Goal: Task Accomplishment & Management: Understand process/instructions

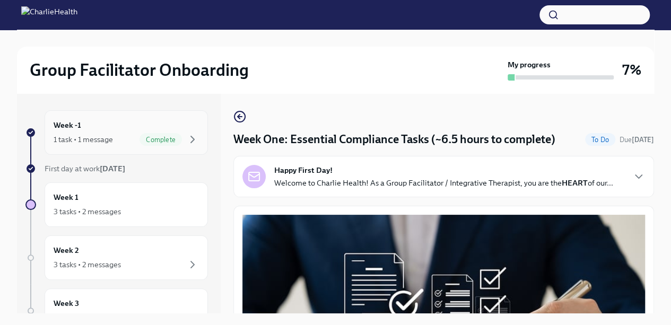
click at [197, 148] on div "Week -1 1 task • 1 message Complete" at bounding box center [126, 132] width 163 height 45
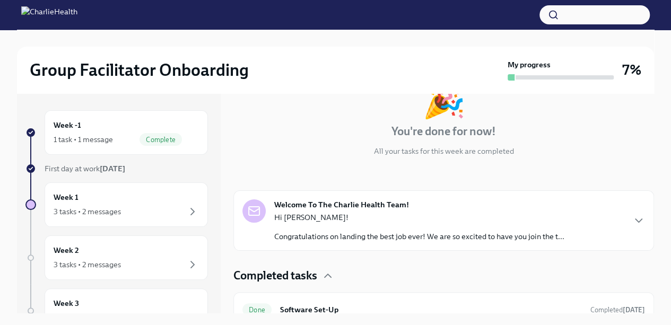
scroll to position [90, 0]
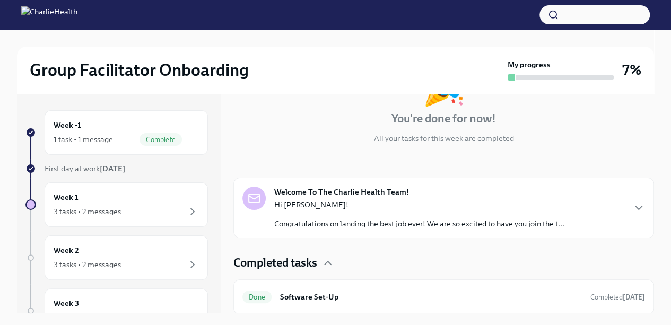
click at [284, 199] on p "Hi Brittany!" at bounding box center [419, 204] width 290 height 11
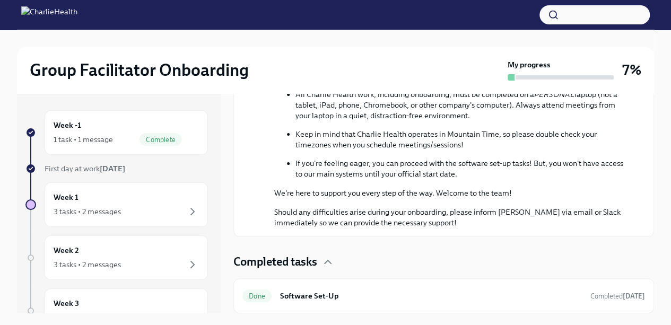
scroll to position [587, 0]
click at [296, 298] on h6 "Software Set-Up" at bounding box center [431, 296] width 302 height 12
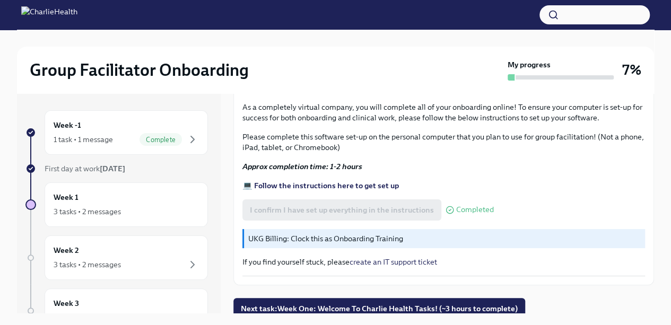
scroll to position [18, 0]
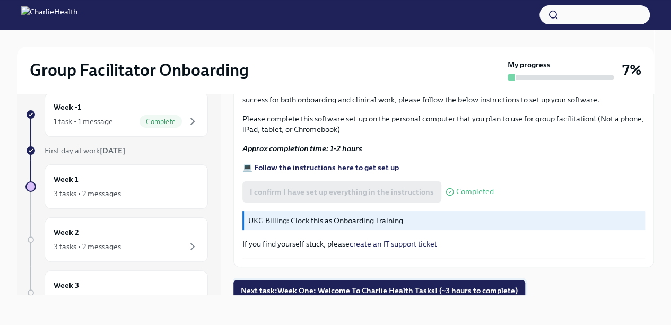
click at [301, 295] on button "Next task : Week One: Welcome To Charlie Health Tasks! (~3 hours to complete)" at bounding box center [379, 290] width 292 height 21
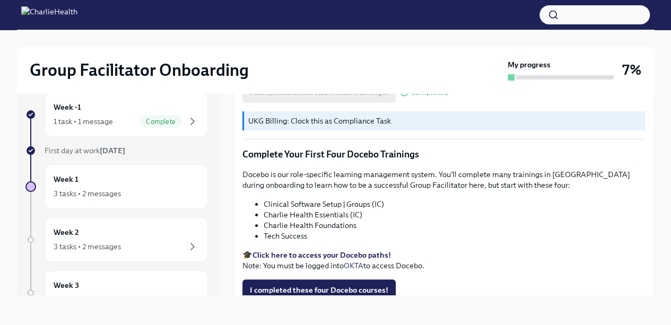
scroll to position [1425, 0]
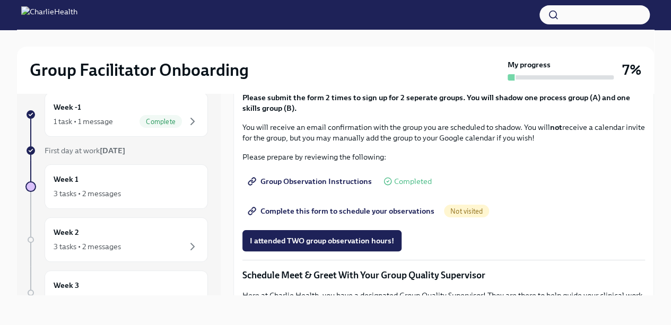
scroll to position [544, 0]
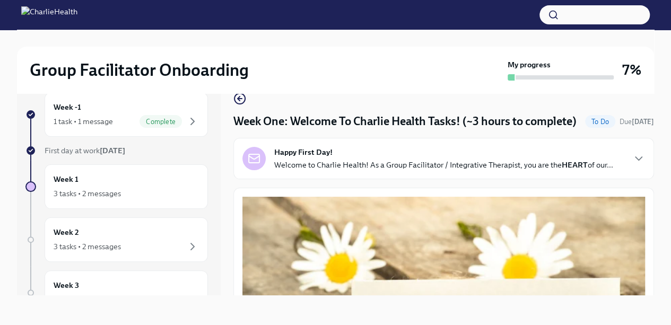
scroll to position [1425, 0]
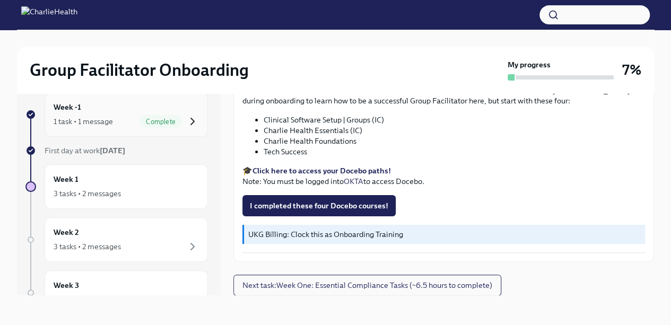
click at [186, 116] on icon "button" at bounding box center [192, 121] width 13 height 13
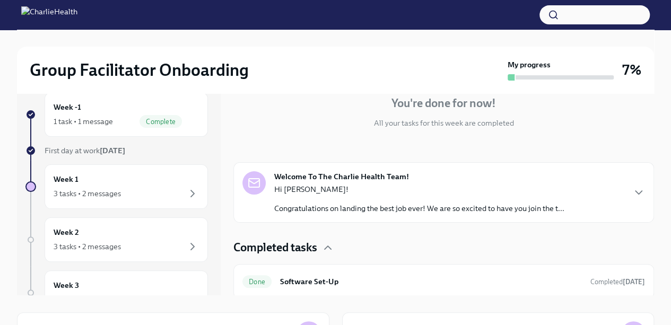
scroll to position [90, 0]
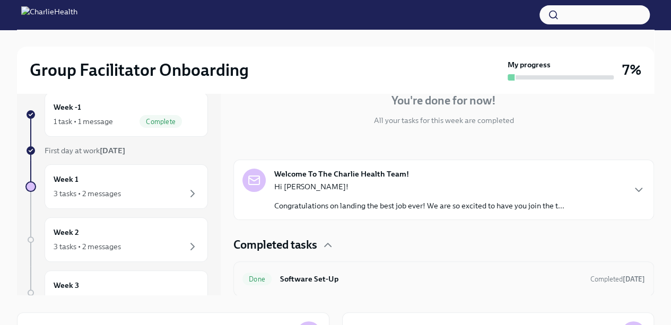
click at [628, 271] on div "Done Software Set-Up Completed [DATE]" at bounding box center [443, 278] width 402 height 17
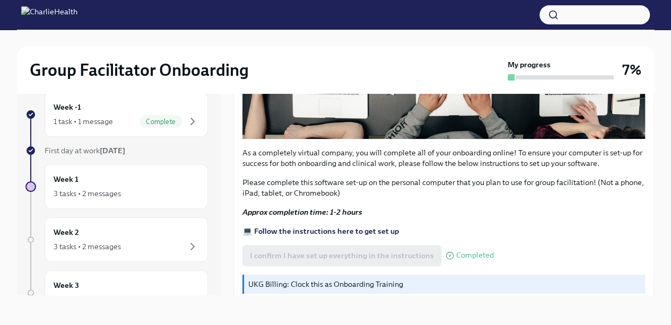
scroll to position [313, 0]
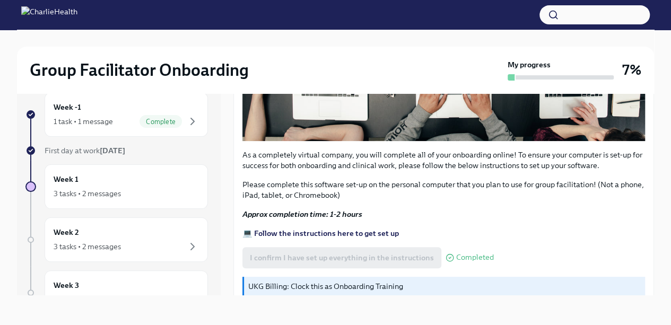
click at [389, 230] on strong "💻 Follow the instructions here to get set up" at bounding box center [320, 233] width 156 height 10
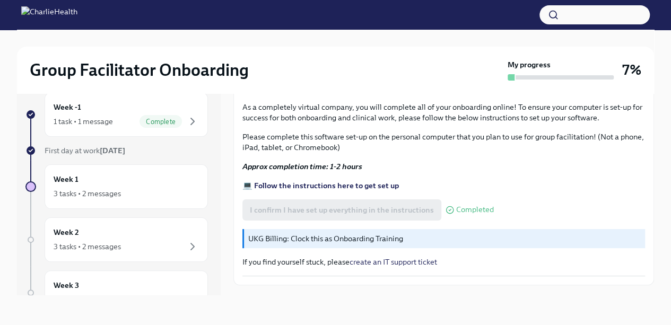
scroll to position [379, 0]
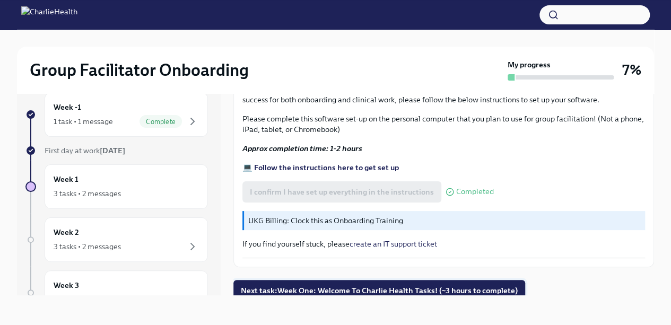
click at [481, 291] on button "Next task : Week One: Welcome To Charlie Health Tasks! (~3 hours to complete)" at bounding box center [379, 290] width 292 height 21
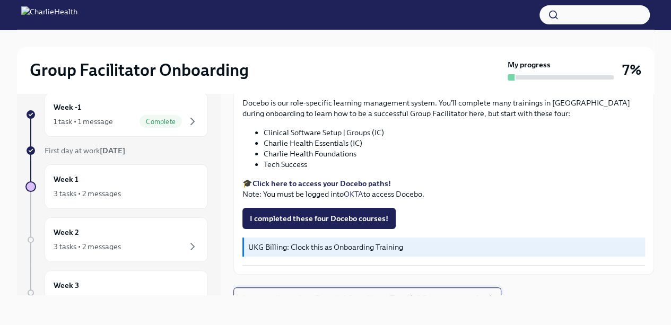
scroll to position [1425, 0]
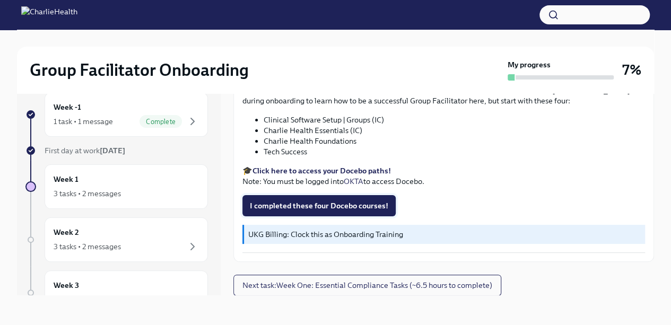
click at [320, 206] on span "I completed these four Docebo courses!" at bounding box center [319, 205] width 138 height 11
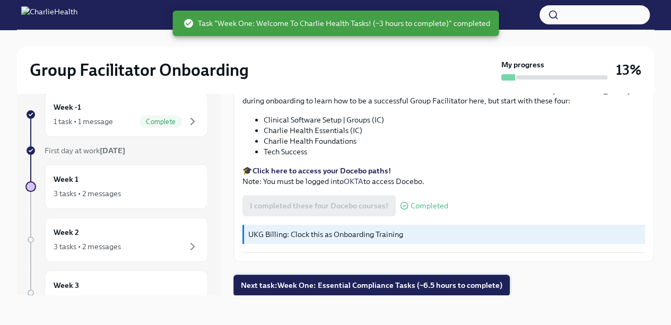
click at [494, 293] on button "Next task : Week One: Essential Compliance Tasks (~6.5 hours to complete)" at bounding box center [371, 285] width 276 height 21
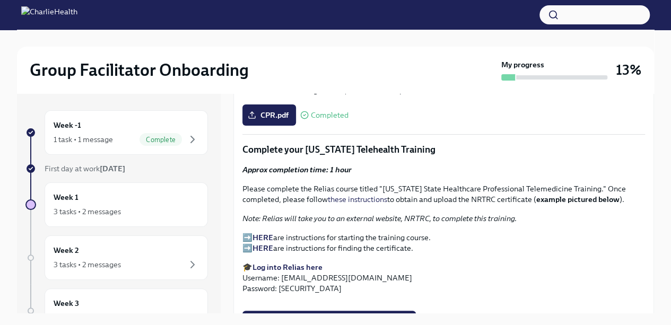
scroll to position [1454, 0]
click at [262, 234] on strong "HERE" at bounding box center [262, 238] width 21 height 10
click at [301, 263] on strong "Log into Relias here" at bounding box center [287, 268] width 70 height 10
